Goal: Task Accomplishment & Management: Complete application form

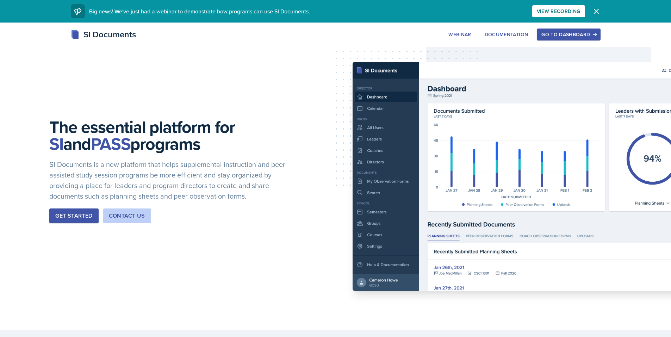
click at [558, 36] on div "Go to Dashboard" at bounding box center [569, 35] width 54 height 6
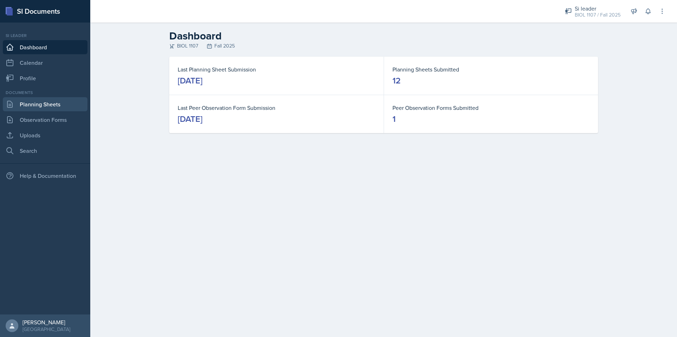
click at [62, 104] on link "Planning Sheets" at bounding box center [45, 104] width 85 height 14
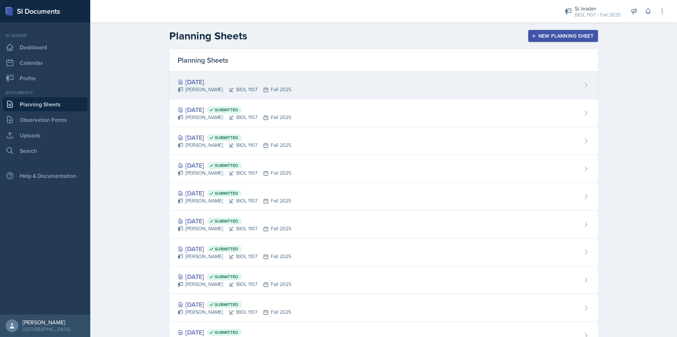
click at [431, 75] on div "[DATE] [PERSON_NAME] BIOL 1107 Fall 2025" at bounding box center [383, 86] width 429 height 28
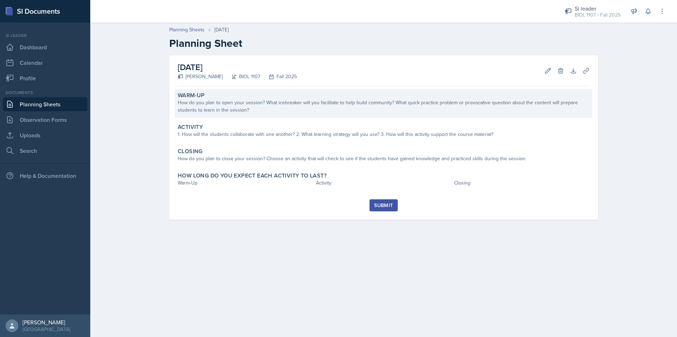
click at [282, 108] on div "How do you plan to open your session? What icebreaker will you facilitate to he…" at bounding box center [384, 106] width 412 height 15
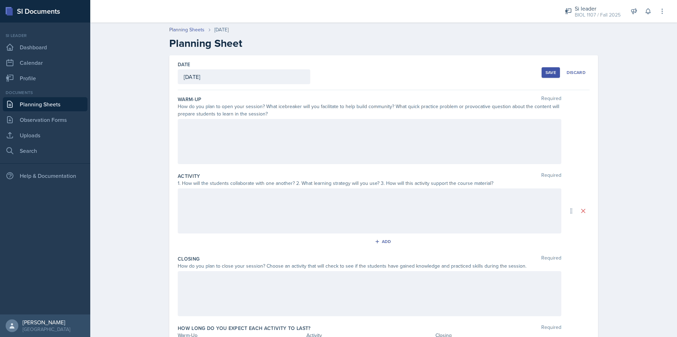
click at [196, 137] on div at bounding box center [369, 141] width 383 height 45
click at [225, 156] on div "MAJOR REVIEW" at bounding box center [369, 141] width 383 height 45
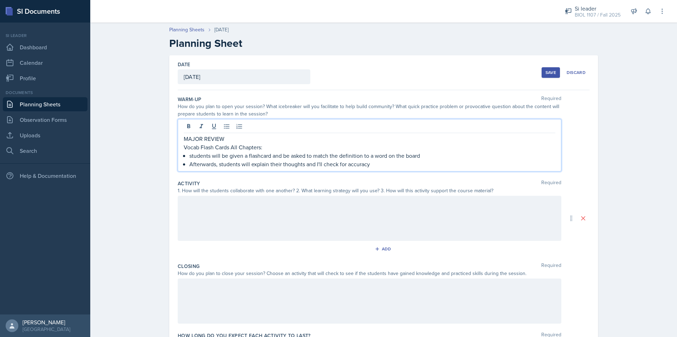
click at [244, 141] on p "MAJOR REVIEW" at bounding box center [369, 139] width 371 height 8
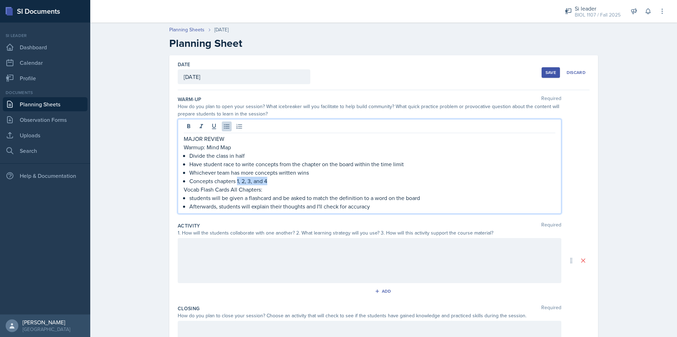
drag, startPoint x: 271, startPoint y: 182, endPoint x: 252, endPoint y: 183, distance: 19.8
click at [234, 182] on p "Concepts chapters 1, 2, 3, and 4" at bounding box center [372, 181] width 366 height 8
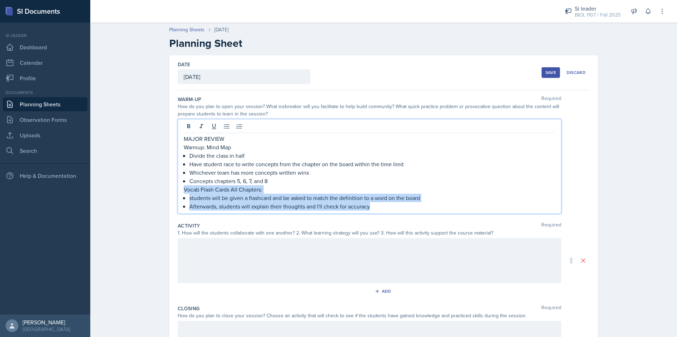
drag, startPoint x: 371, startPoint y: 204, endPoint x: 172, endPoint y: 190, distance: 200.0
click at [172, 190] on div "Date [DATE] [DATE] 28 29 30 1 2 3 4 5 6 7 8 9 10 11 12 13 14 15 16 17 18 19 20 …" at bounding box center [383, 235] width 429 height 361
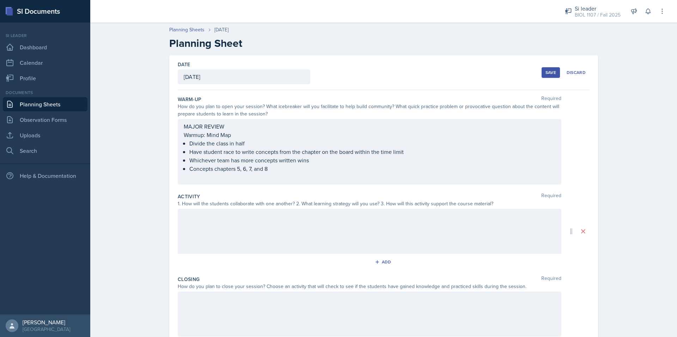
click at [214, 223] on div at bounding box center [369, 231] width 383 height 45
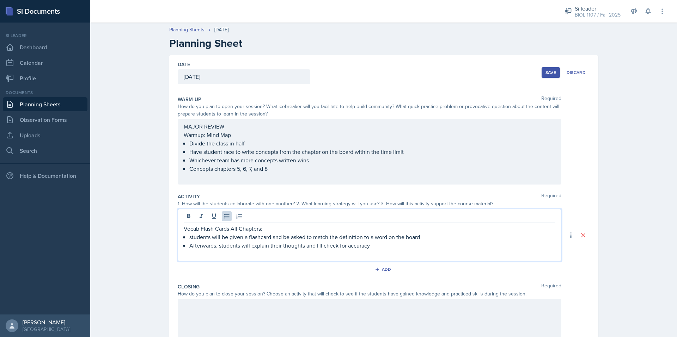
click at [187, 179] on div "MAJOR REVIEW Warmup: Mind Map Divide the class in half Have student race to wri…" at bounding box center [369, 151] width 371 height 59
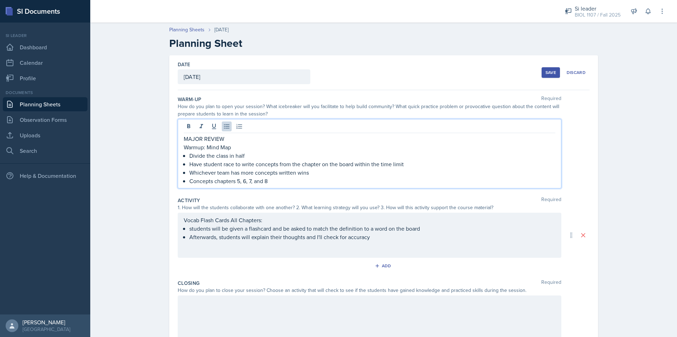
click at [214, 247] on div "Vocab Flash Cards All Chapters: students will be given a flashcard and be asked…" at bounding box center [369, 233] width 371 height 34
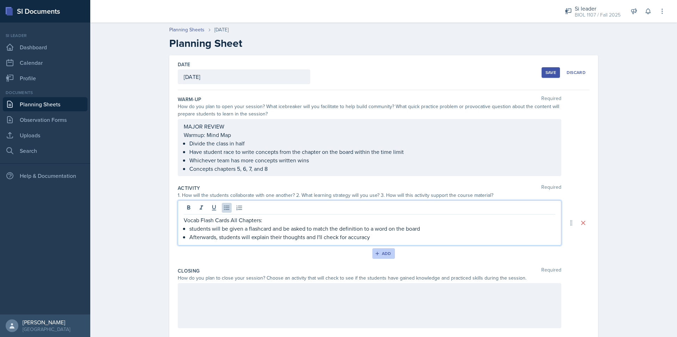
click at [387, 256] on div "Add" at bounding box center [383, 254] width 15 height 6
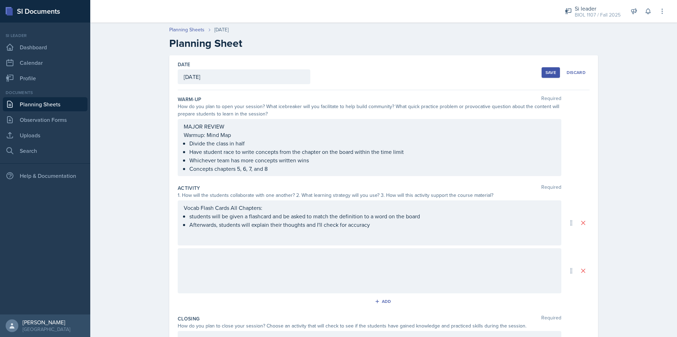
click at [294, 269] on div at bounding box center [369, 270] width 383 height 45
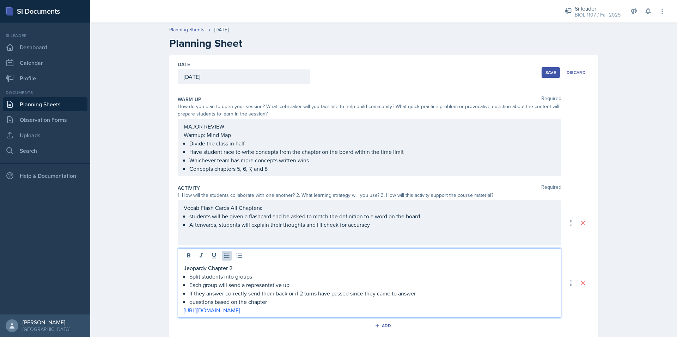
click at [230, 268] on p "Jeopardy Chapter 2:" at bounding box center [369, 268] width 371 height 8
click at [312, 235] on div "Vocab Flash Cards All Chapters: students will be given a flashcard and be asked…" at bounding box center [369, 223] width 383 height 45
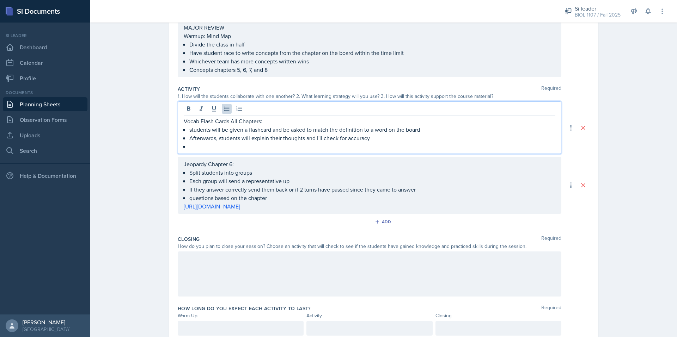
scroll to position [105, 0]
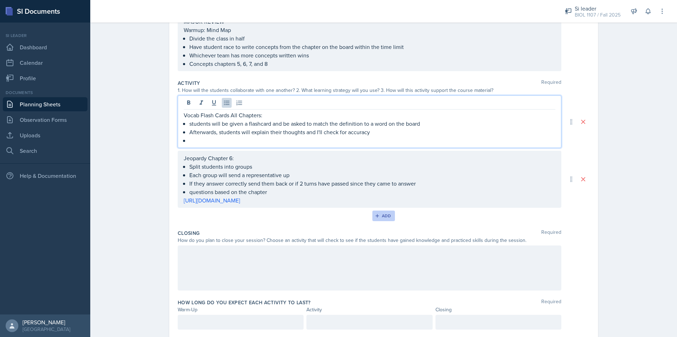
click at [380, 220] on button "Add" at bounding box center [383, 216] width 23 height 11
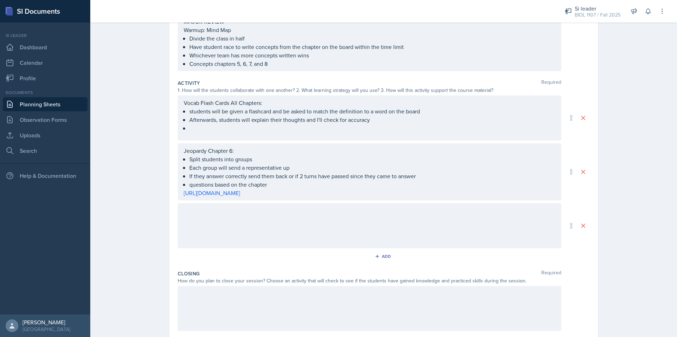
click at [266, 228] on div at bounding box center [369, 225] width 383 height 45
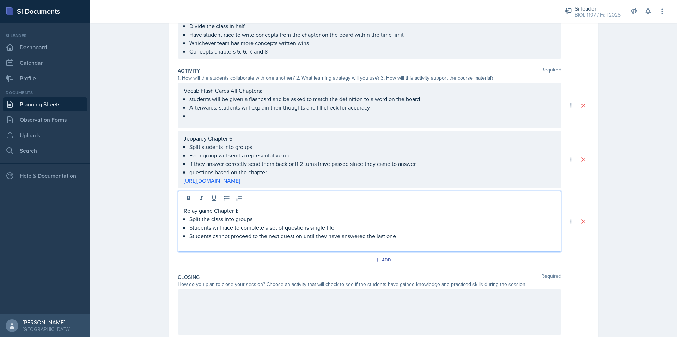
click at [236, 213] on p "Relay game Chapter 1:" at bounding box center [369, 211] width 371 height 8
click at [434, 241] on p at bounding box center [369, 244] width 371 height 8
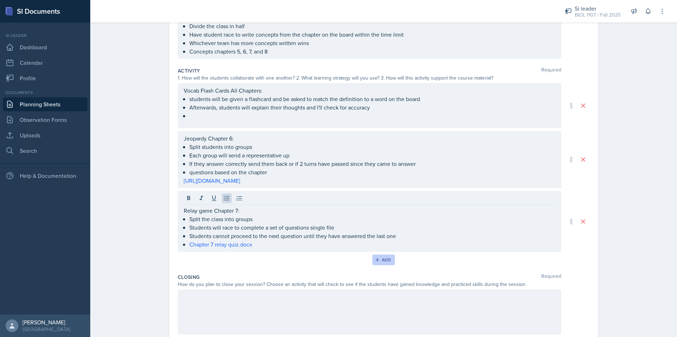
click at [375, 260] on icon "button" at bounding box center [377, 260] width 5 height 5
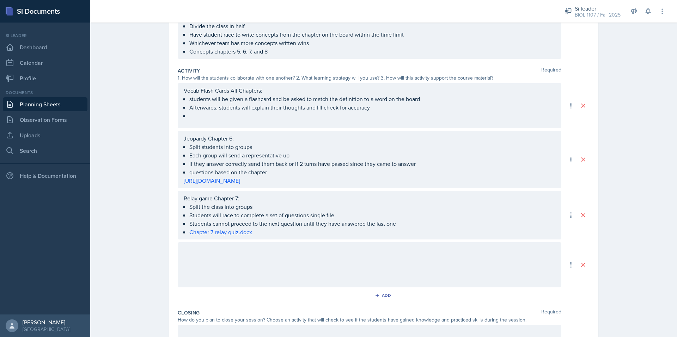
click at [251, 255] on div at bounding box center [369, 264] width 383 height 45
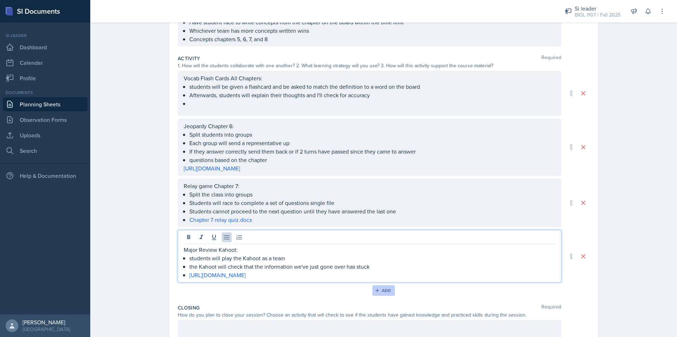
click at [387, 290] on div "Add" at bounding box center [383, 291] width 15 height 6
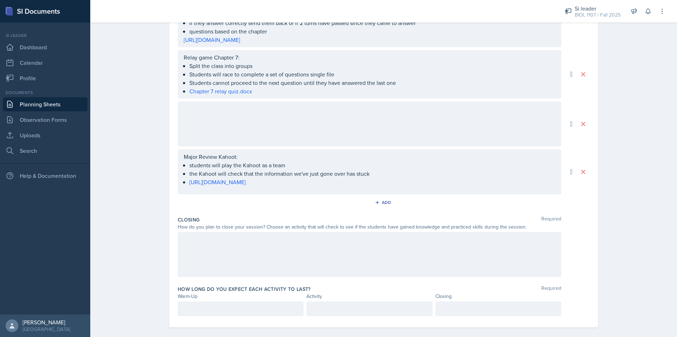
scroll to position [266, 0]
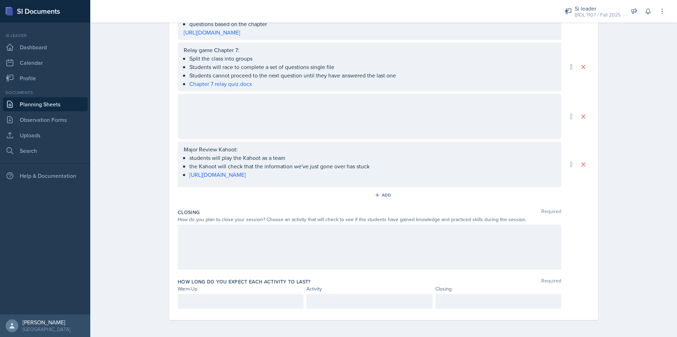
click at [213, 241] on div at bounding box center [369, 247] width 383 height 45
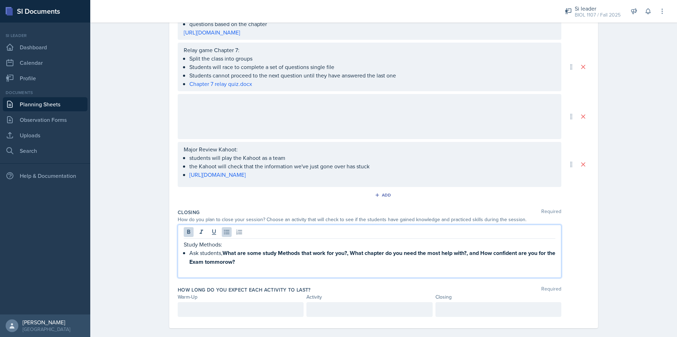
click at [197, 275] on p at bounding box center [369, 270] width 371 height 8
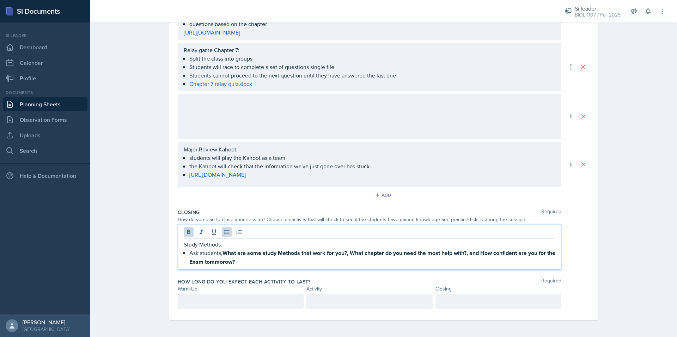
click at [196, 298] on div at bounding box center [241, 301] width 126 height 15
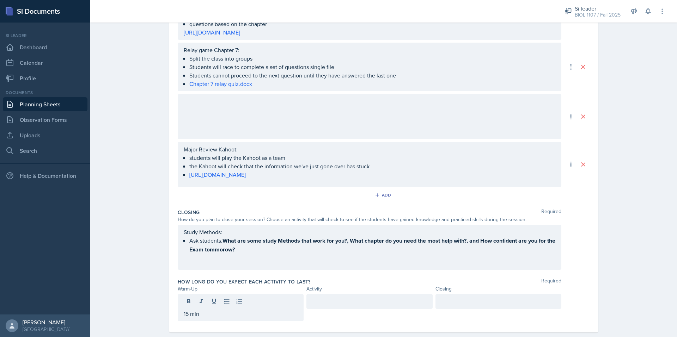
click at [343, 307] on div at bounding box center [369, 301] width 126 height 15
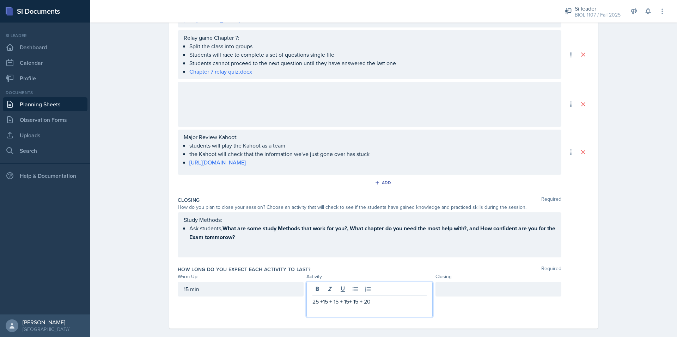
click at [448, 288] on div at bounding box center [498, 289] width 126 height 15
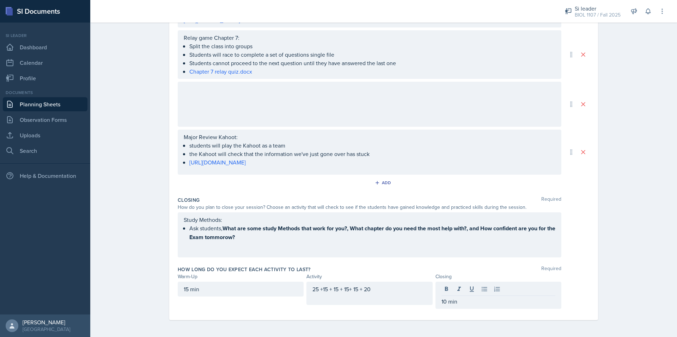
click at [627, 184] on div "Planning Sheets [DATE] Planning Sheet Date [DATE] [DATE] 28 29 30 1 2 3 4 5 6 7…" at bounding box center [383, 39] width 586 height 596
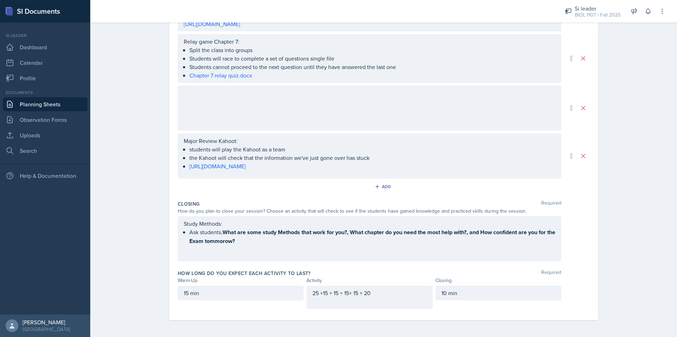
click at [238, 106] on div at bounding box center [369, 108] width 383 height 45
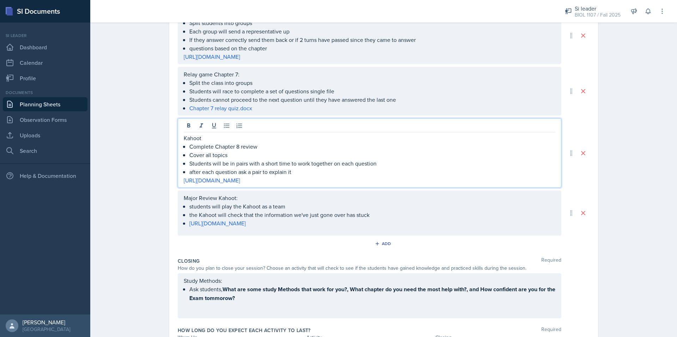
scroll to position [241, 0]
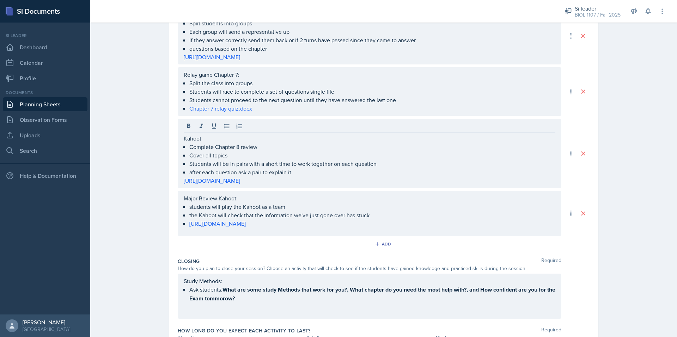
click at [602, 118] on div "Date [DATE] [DATE] 28 29 30 1 2 3 4 5 6 7 8 9 10 11 12 13 14 15 16 17 18 19 20 …" at bounding box center [383, 104] width 451 height 580
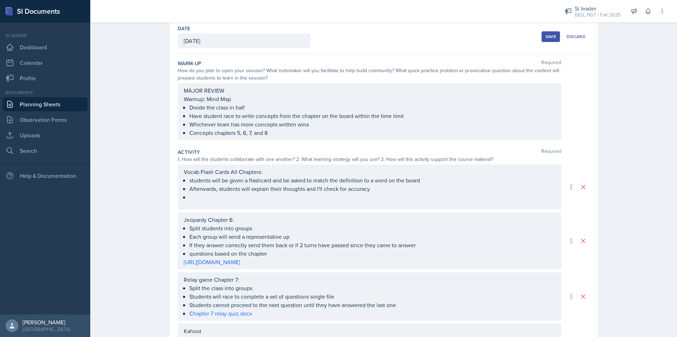
scroll to position [29, 0]
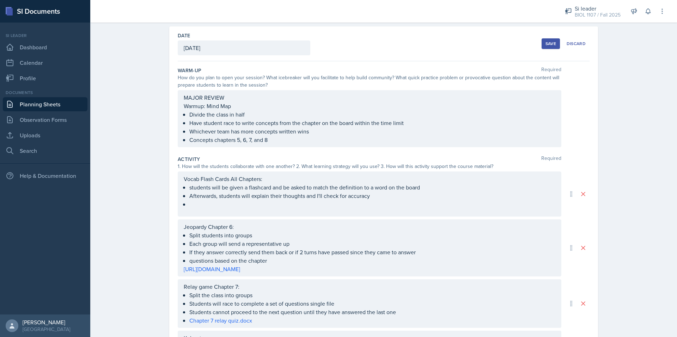
click at [211, 207] on p at bounding box center [372, 204] width 366 height 8
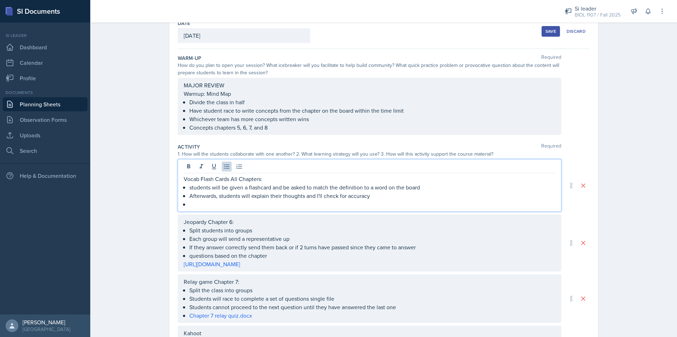
paste div
click at [185, 204] on div "Vocab Flash Cards All Chapters: students will be given a flashcard and be asked…" at bounding box center [369, 192] width 371 height 34
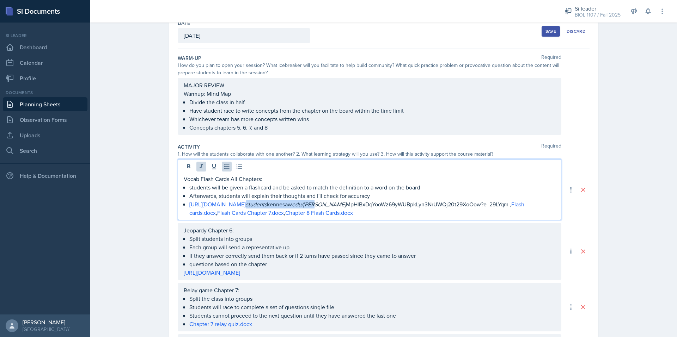
drag, startPoint x: 294, startPoint y: 214, endPoint x: 366, endPoint y: 211, distance: 72.6
click at [366, 211] on p "[URL][DOMAIN_NAME] students kennesaw edu/[PERSON_NAME] MpHlBxDqYooWz69yWUBpkLyn…" at bounding box center [372, 208] width 366 height 17
click at [413, 185] on p "students will be given a flashcard and be asked to match the definition to a wo…" at bounding box center [372, 187] width 366 height 8
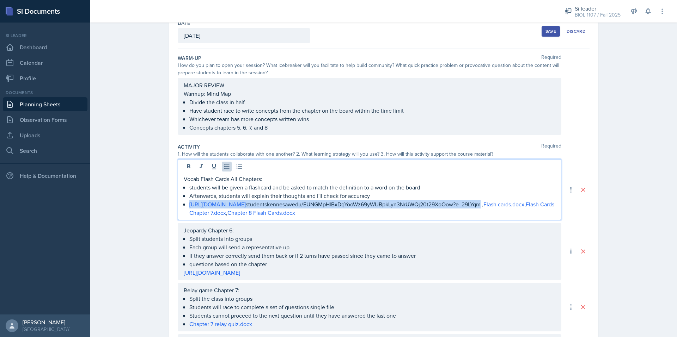
drag, startPoint x: 530, startPoint y: 214, endPoint x: 184, endPoint y: 208, distance: 346.1
click at [184, 208] on div "Vocab Flash Cards All Chapters: students will be given a flashcard and be asked…" at bounding box center [369, 196] width 371 height 42
copy p "[URL][DOMAIN_NAME] studentskennesawedu/EUNGMpHlBxDqYooWz69yWUBpkLyn3NrUWQj20t29…"
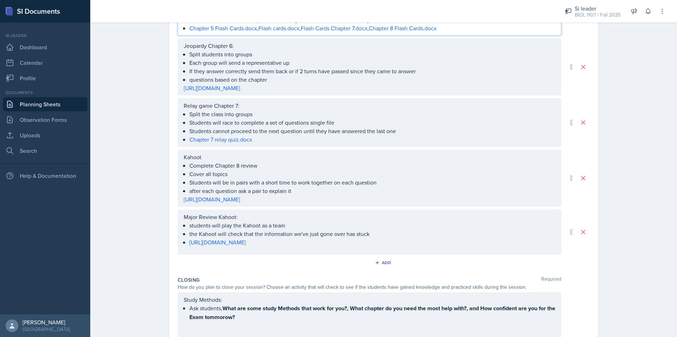
scroll to position [0, 0]
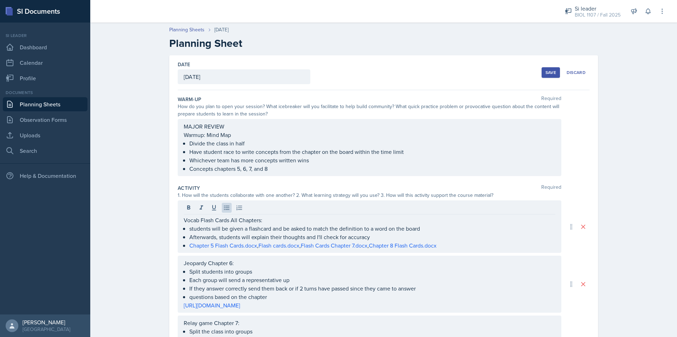
click at [549, 73] on div "Save" at bounding box center [550, 73] width 11 height 6
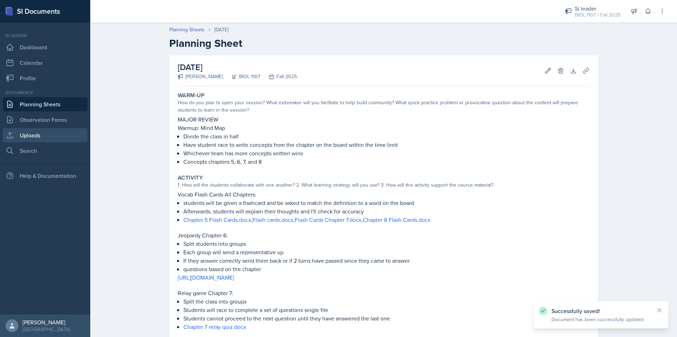
click at [43, 134] on link "Uploads" at bounding box center [45, 135] width 85 height 14
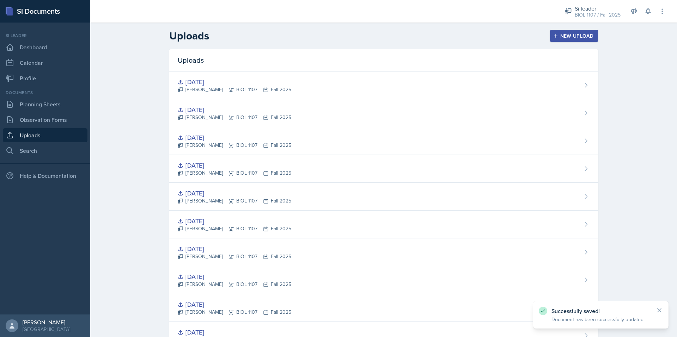
click at [564, 36] on div "New Upload" at bounding box center [573, 36] width 39 height 6
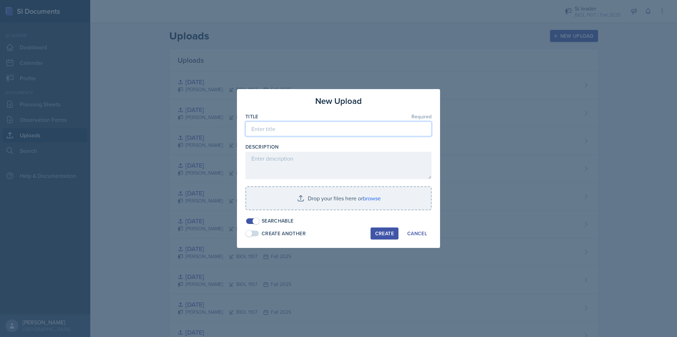
click at [299, 129] on input at bounding box center [338, 129] width 186 height 15
type input "[DATE]"
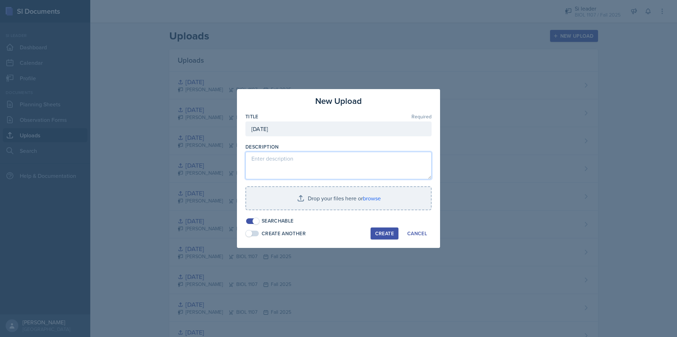
click at [269, 163] on textarea at bounding box center [338, 165] width 186 height 27
type textarea "C"
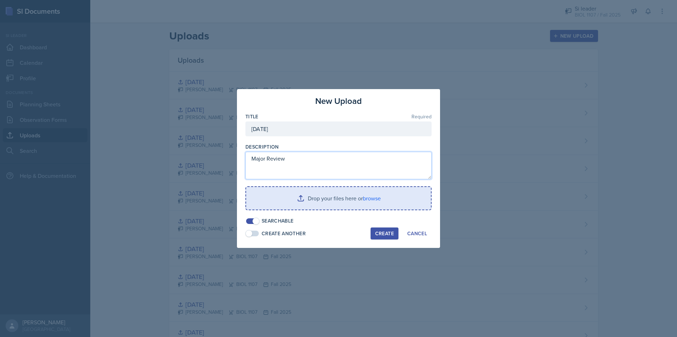
type textarea "Major Review"
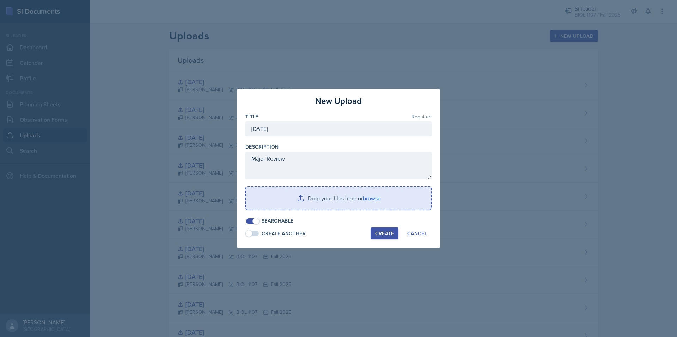
click at [307, 204] on input "file" at bounding box center [338, 198] width 185 height 23
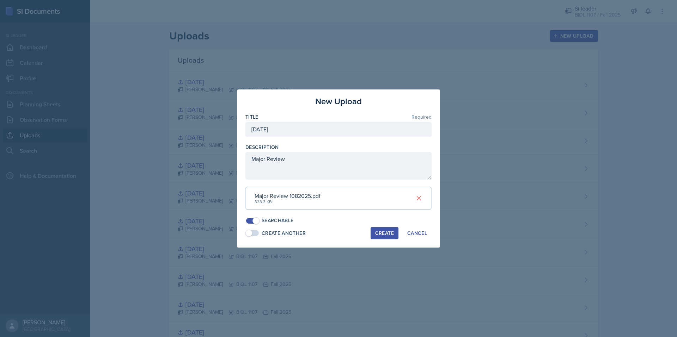
click at [386, 233] on div "Create" at bounding box center [384, 233] width 19 height 6
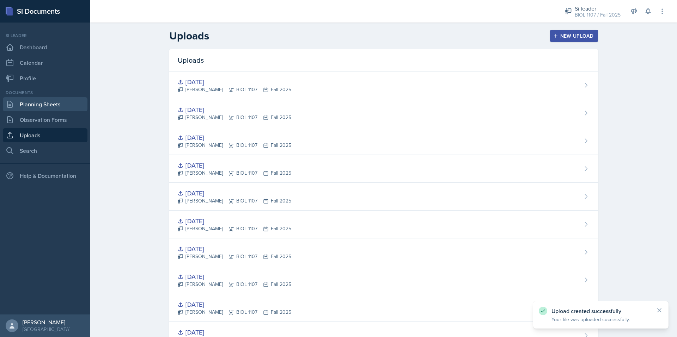
click at [46, 102] on link "Planning Sheets" at bounding box center [45, 104] width 85 height 14
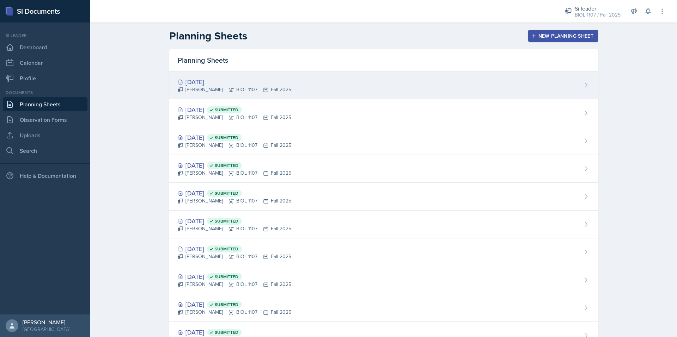
click at [256, 76] on div "[DATE] [PERSON_NAME] BIOL 1107 Fall 2025" at bounding box center [383, 86] width 429 height 28
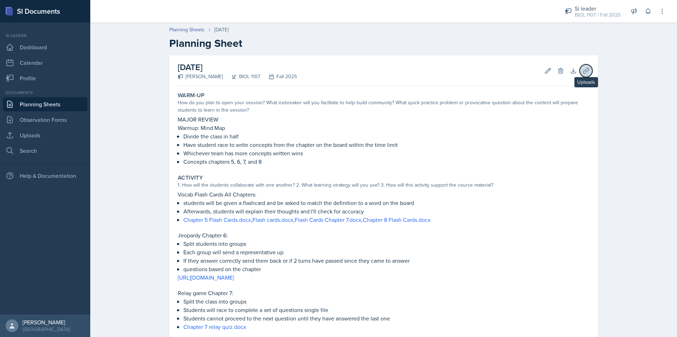
click at [582, 74] on icon at bounding box center [585, 70] width 7 height 7
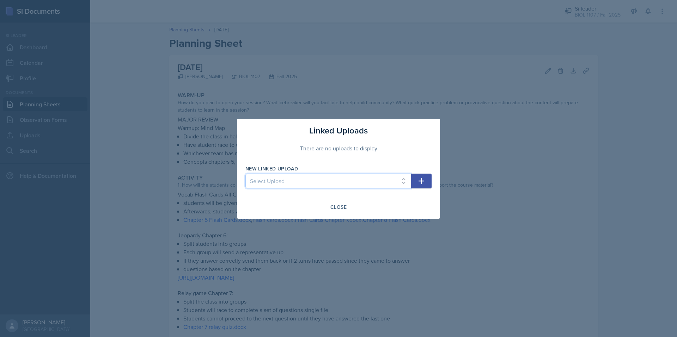
click at [392, 182] on select "Select Upload [DATE] Bio 1107 [DATE] Bio 1107 [DATE] [DATE] [DATE] [DATE] [DATE…" at bounding box center [328, 181] width 166 height 15
select select "c364bd6e-3505-4f80-9558-a30c2501c725"
click at [245, 174] on select "Select Upload [DATE] Bio 1107 [DATE] Bio 1107 [DATE] [DATE] [DATE] [DATE] [DATE…" at bounding box center [328, 181] width 166 height 15
click at [424, 181] on icon "button" at bounding box center [421, 181] width 6 height 6
select select
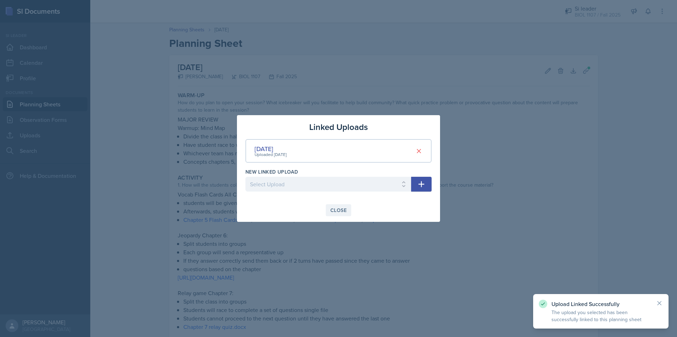
click at [341, 210] on div "Close" at bounding box center [338, 211] width 16 height 6
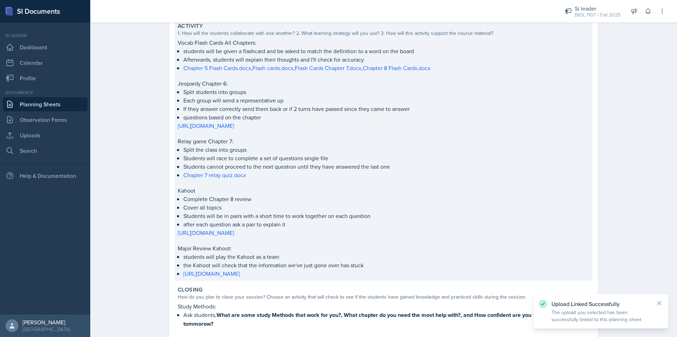
scroll to position [232, 0]
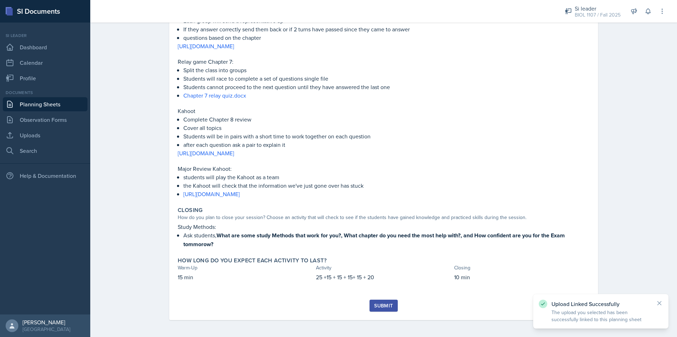
click at [380, 303] on div "Submit" at bounding box center [383, 306] width 19 height 6
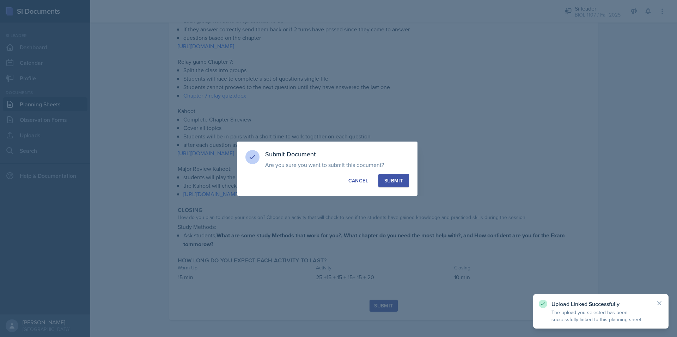
click at [396, 182] on div "Submit" at bounding box center [393, 180] width 19 height 7
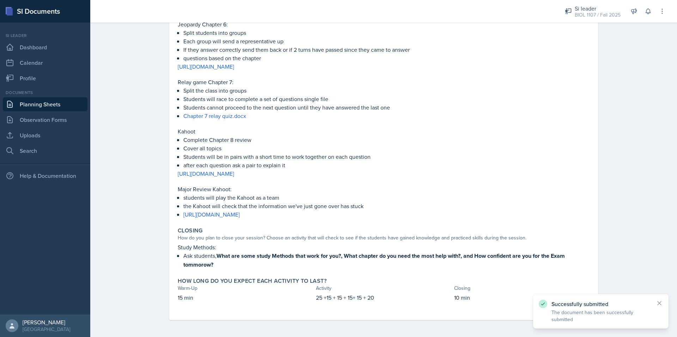
scroll to position [0, 0]
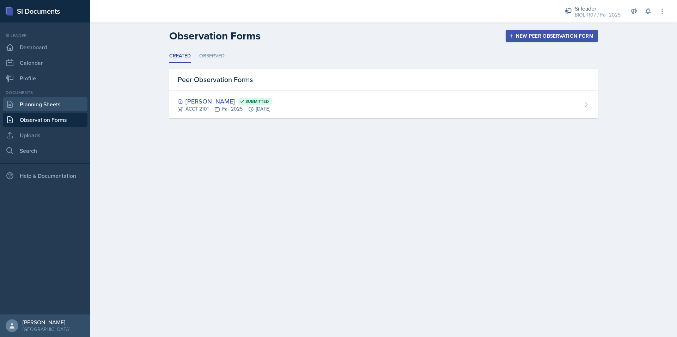
click at [44, 105] on link "Planning Sheets" at bounding box center [45, 104] width 85 height 14
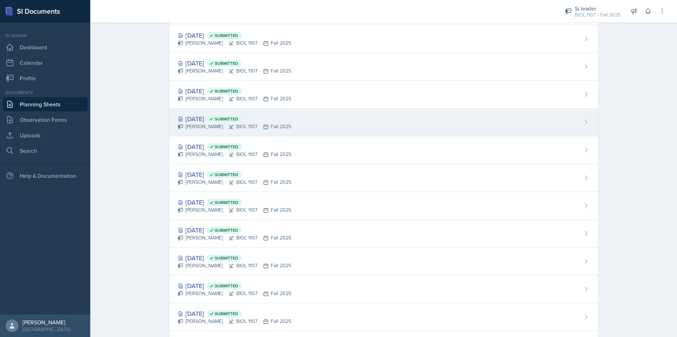
scroll to position [74, 0]
click at [201, 122] on div "Sep 23rd, 2025 Submitted" at bounding box center [234, 120] width 113 height 10
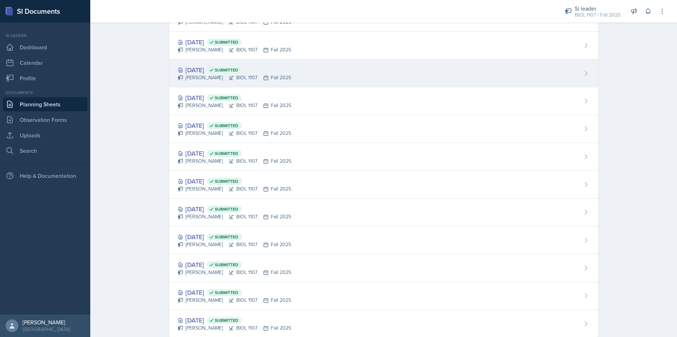
scroll to position [113, 0]
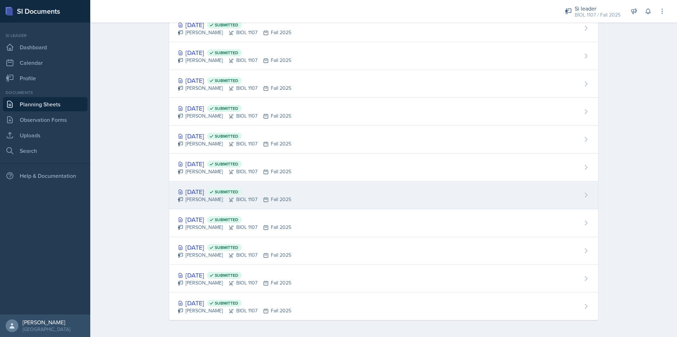
click at [207, 196] on div "Simas Simokaitis BIOL 1107 Fall 2025" at bounding box center [234, 199] width 113 height 7
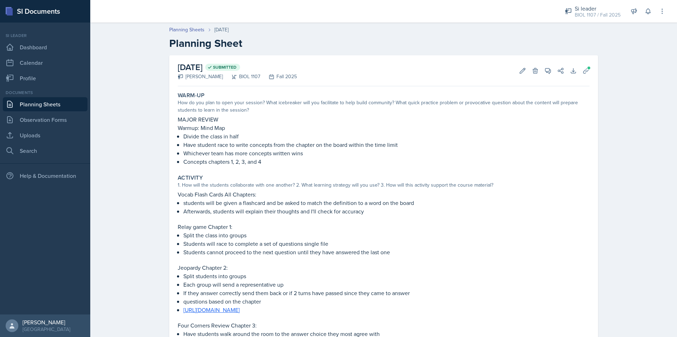
scroll to position [12, 0]
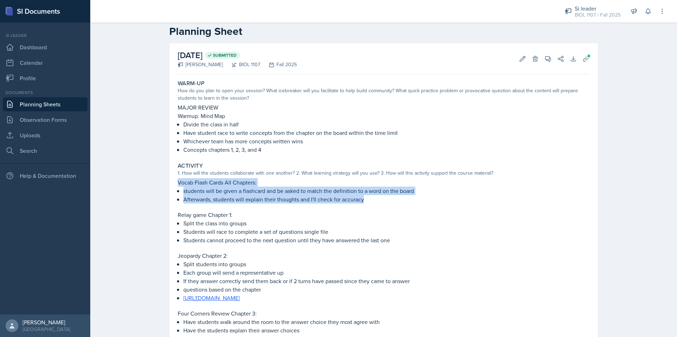
drag, startPoint x: 371, startPoint y: 203, endPoint x: 173, endPoint y: 183, distance: 199.8
click at [175, 183] on div "Activity 1. How will the students collaborate with one another? 2. What learnin…" at bounding box center [383, 294] width 417 height 268
copy div "Vocab Flash Cards All Chapters: students will be given a flashcard and be asked…"
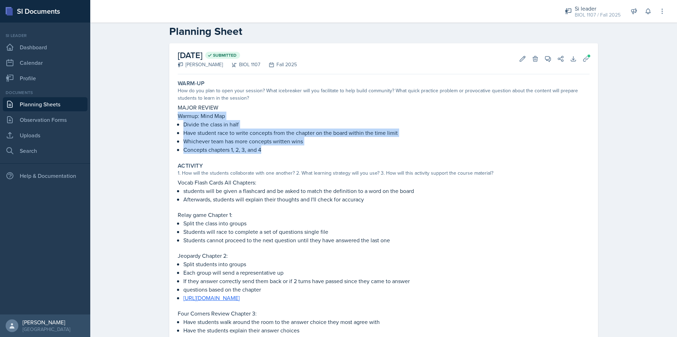
drag, startPoint x: 270, startPoint y: 148, endPoint x: 173, endPoint y: 118, distance: 102.1
click at [175, 118] on div "Warm-Up How do you plan to open your session? What icebreaker will you facilita…" at bounding box center [383, 117] width 417 height 80
copy div "Warmup: Mind Map Divide the class in half Have student race to write concepts f…"
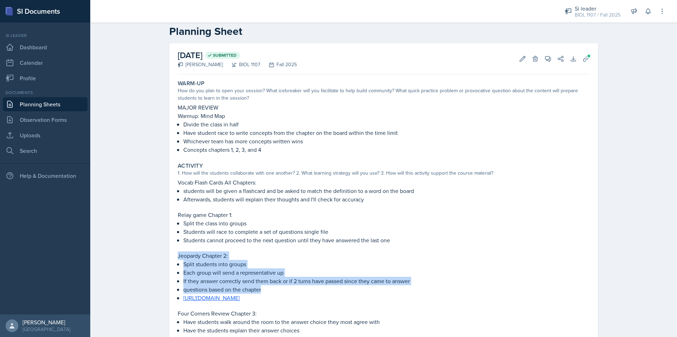
drag, startPoint x: 266, startPoint y: 288, endPoint x: 177, endPoint y: 258, distance: 94.4
click at [178, 258] on div "Jeopardy Chapter 2: Split students into groups Each group will send a represent…" at bounding box center [384, 277] width 412 height 51
copy div "eopardy Chapter 2: Split students into groups Each group will send a representa…"
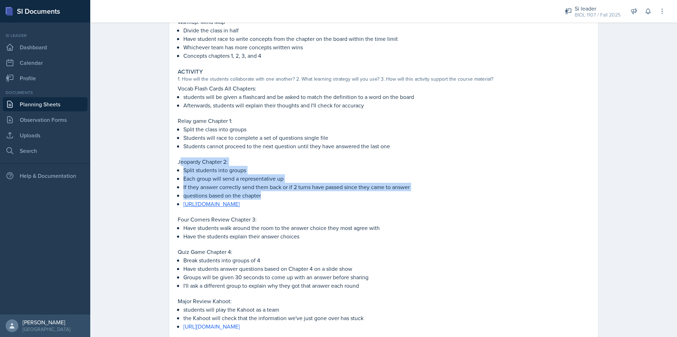
scroll to position [107, 0]
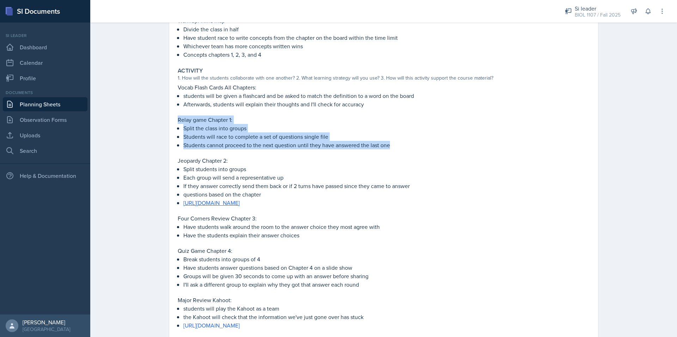
drag, startPoint x: 394, startPoint y: 144, endPoint x: 162, endPoint y: 122, distance: 233.3
click at [162, 122] on div "September 10th, 2025 Submitted Simas Simokaitis BIOL 1107 Fall 2025 Edit Delete…" at bounding box center [383, 194] width 451 height 493
copy div "Relay game Chapter 1: Split the class into groups Students will race to complet…"
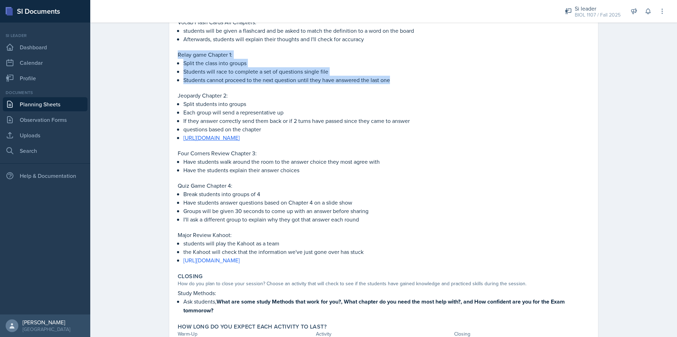
scroll to position [173, 0]
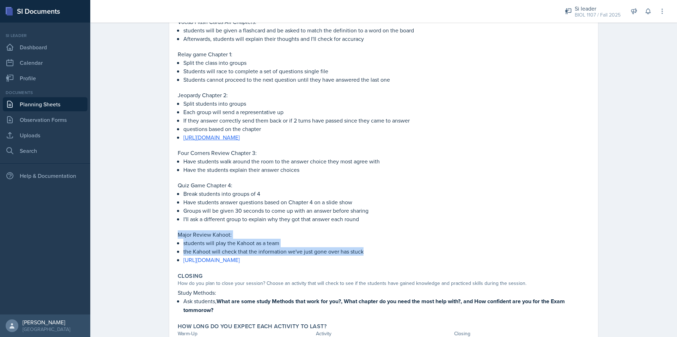
drag, startPoint x: 365, startPoint y: 250, endPoint x: 170, endPoint y: 238, distance: 195.6
click at [170, 238] on div "September 10th, 2025 Submitted Simas Simokaitis BIOL 1107 Fall 2025 Edit Delete…" at bounding box center [383, 121] width 429 height 476
copy div "Major Review Kahoot: students will play the Kahoot as a team the Kahoot will ch…"
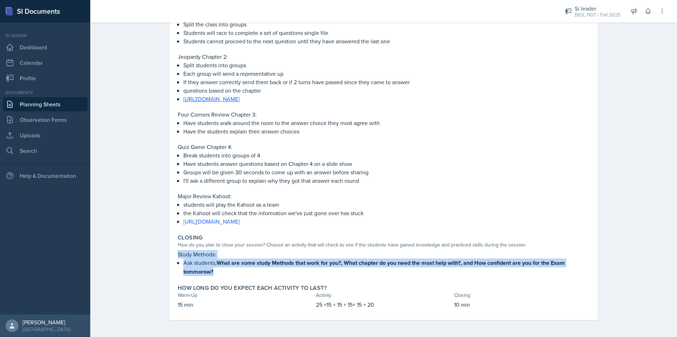
drag, startPoint x: 239, startPoint y: 273, endPoint x: 172, endPoint y: 255, distance: 69.2
click at [172, 255] on div "September 10th, 2025 Submitted Simas Simokaitis BIOL 1107 Fall 2025 Edit Delete…" at bounding box center [383, 82] width 429 height 476
copy div "Study Methods: Ask students, What are some study Methods that work for you?, Wh…"
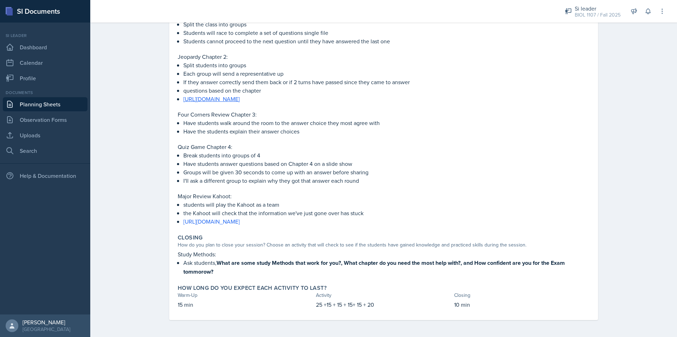
click at [194, 305] on p "15 min" at bounding box center [245, 305] width 135 height 8
copy div "15 min"
click at [332, 302] on p "25 +15 + 15 + 15+ 15 + 20" at bounding box center [383, 305] width 135 height 8
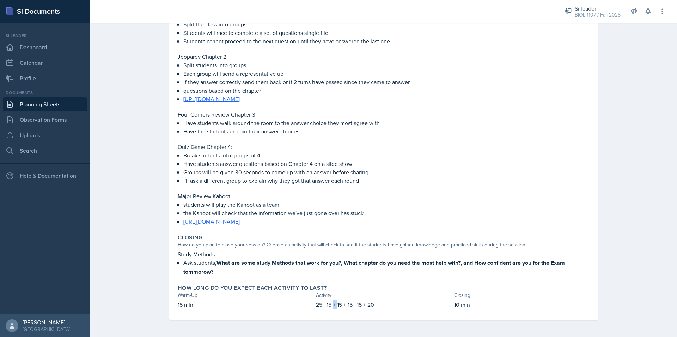
click at [332, 302] on p "25 +15 + 15 + 15+ 15 + 20" at bounding box center [383, 305] width 135 height 8
copy div "25 +15 + 15 + 15+ 15 + 20"
click at [460, 305] on p "10 min" at bounding box center [521, 305] width 135 height 8
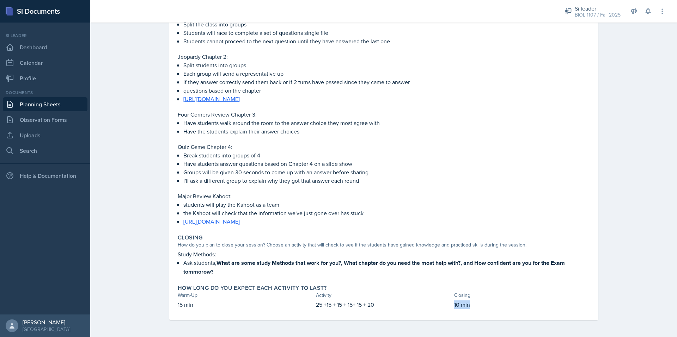
click at [460, 305] on p "10 min" at bounding box center [521, 305] width 135 height 8
copy div "10 min Submit Document Are you sure you want to submit this document? This docu…"
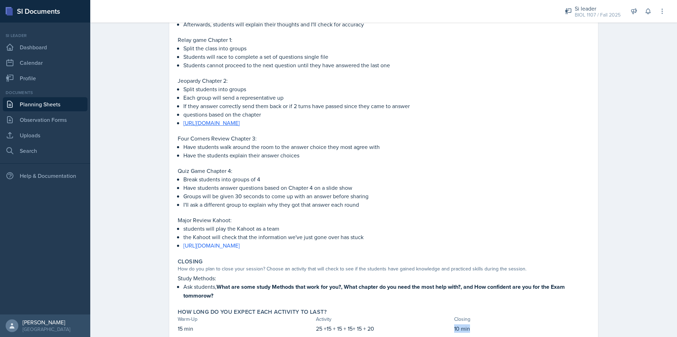
scroll to position [180, 0]
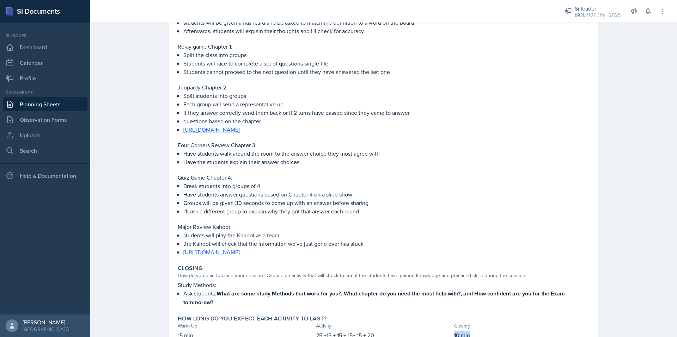
click at [63, 106] on link "Planning Sheets" at bounding box center [45, 104] width 85 height 14
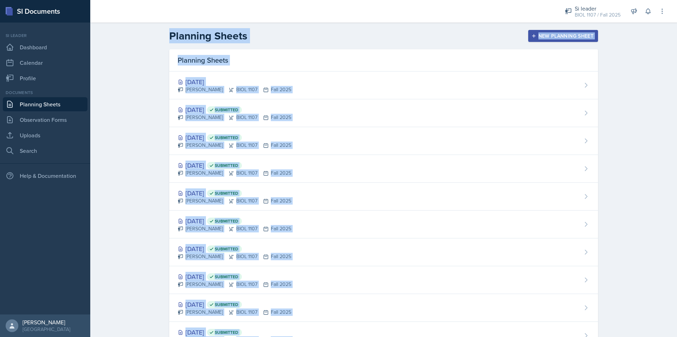
click at [150, 140] on div "Planning Sheets New Planning Sheet Planning Sheets Oct 8th, 2025 Simas Simokait…" at bounding box center [383, 237] width 586 height 428
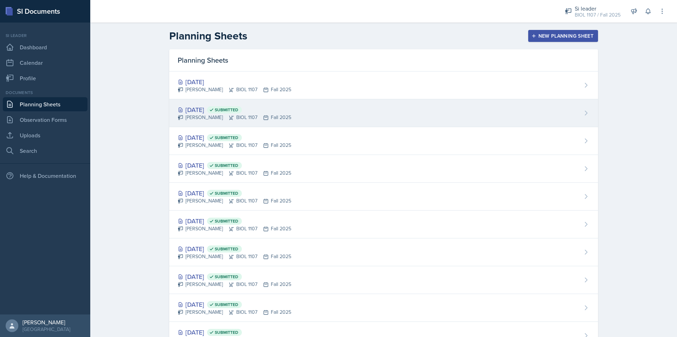
click at [215, 112] on div "Oct 2nd, 2025 Submitted" at bounding box center [234, 110] width 113 height 10
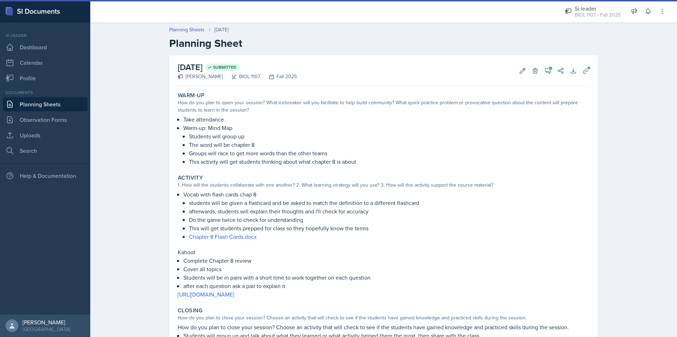
scroll to position [81, 0]
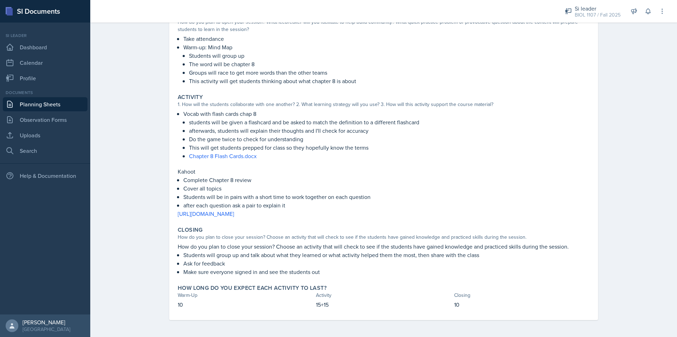
drag, startPoint x: 406, startPoint y: 212, endPoint x: 174, endPoint y: 173, distance: 235.6
click at [175, 173] on div "Activity 1. How will the students collaborate with one another? 2. What learnin…" at bounding box center [383, 156] width 417 height 130
copy div "Kahoot Complete Chapter 8 review Cover all topics Students will be in pairs wit…"
